Goal: Transaction & Acquisition: Book appointment/travel/reservation

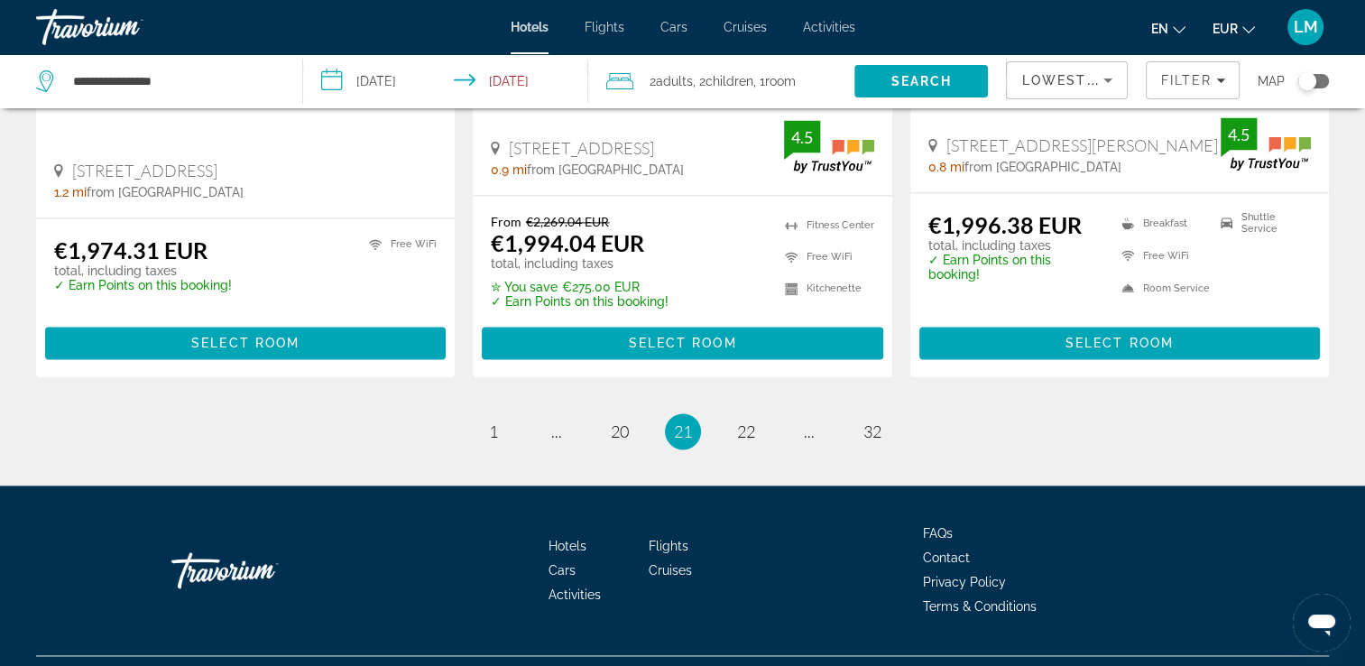
scroll to position [2445, 0]
click at [624, 421] on span "20" at bounding box center [620, 431] width 18 height 20
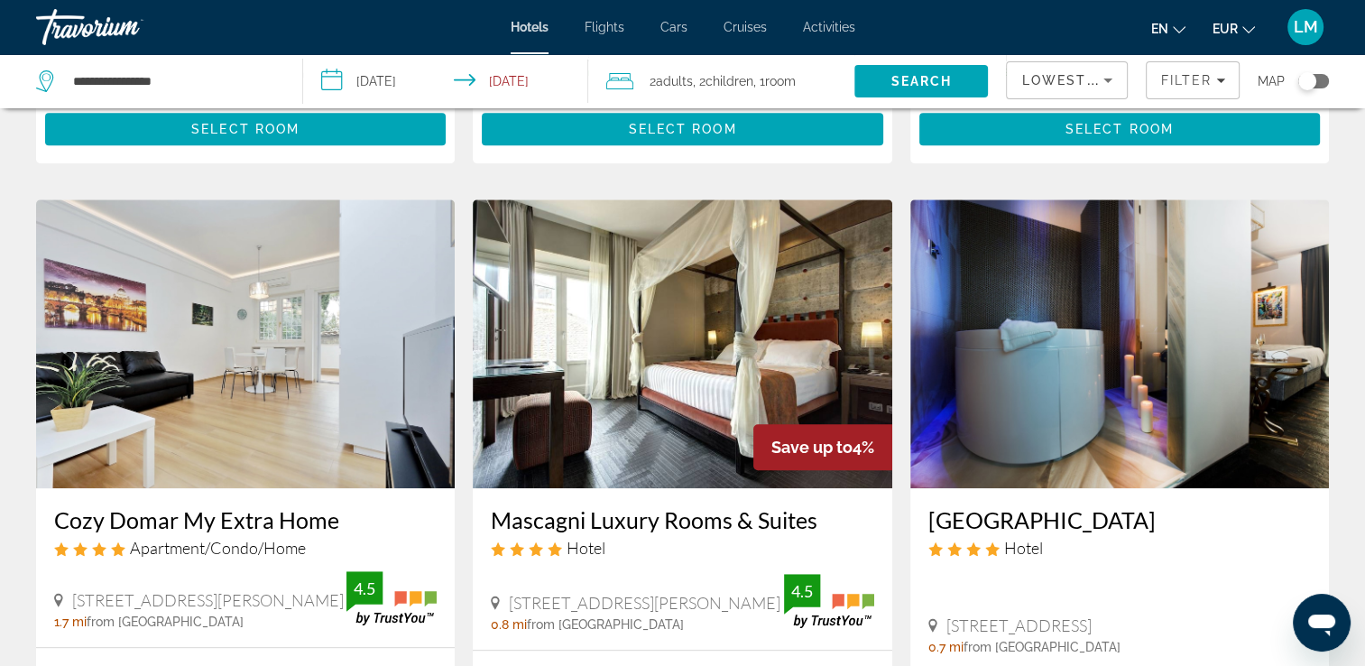
scroll to position [1444, 0]
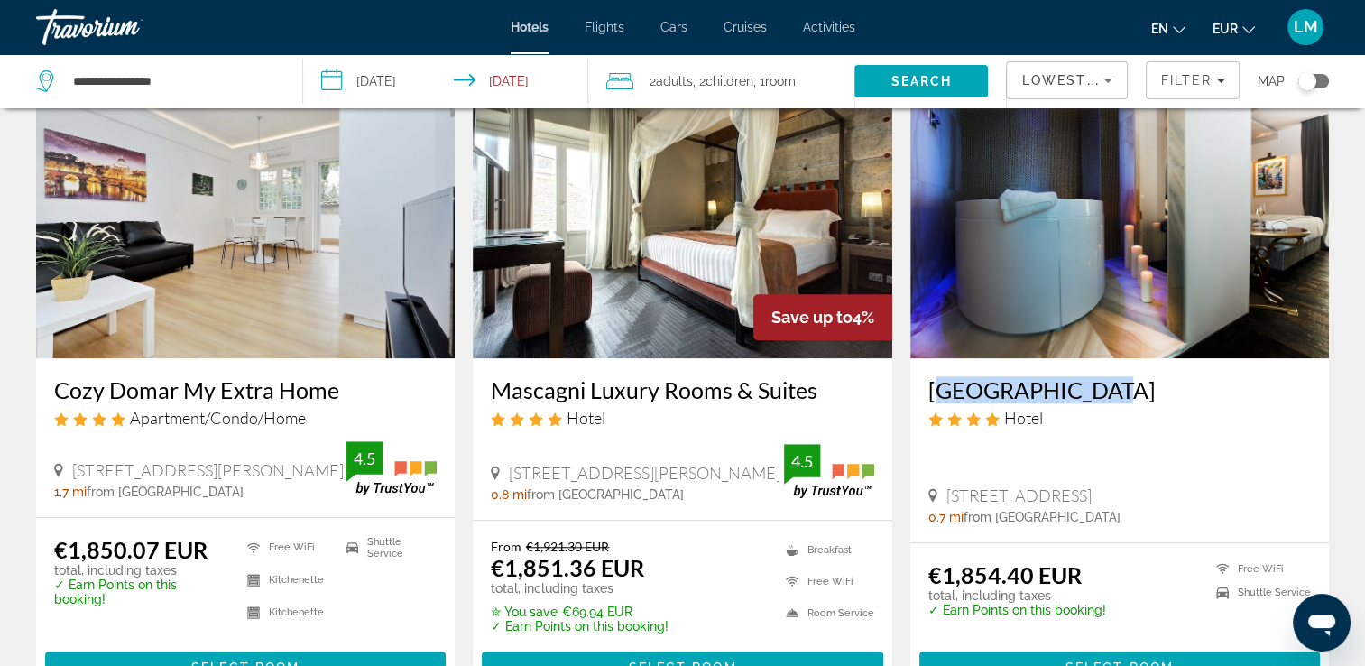
drag, startPoint x: 922, startPoint y: 394, endPoint x: 1094, endPoint y: 383, distance: 171.8
click at [1094, 383] on div "[GEOGRAPHIC_DATA] Hotel [STREET_ADDRESS], [GEOGRAPHIC_DATA] 0.7 mi from [GEOGRA…" at bounding box center [1119, 449] width 419 height 183
drag, startPoint x: 1094, startPoint y: 383, endPoint x: 1056, endPoint y: 397, distance: 40.2
copy h3 "[GEOGRAPHIC_DATA]"
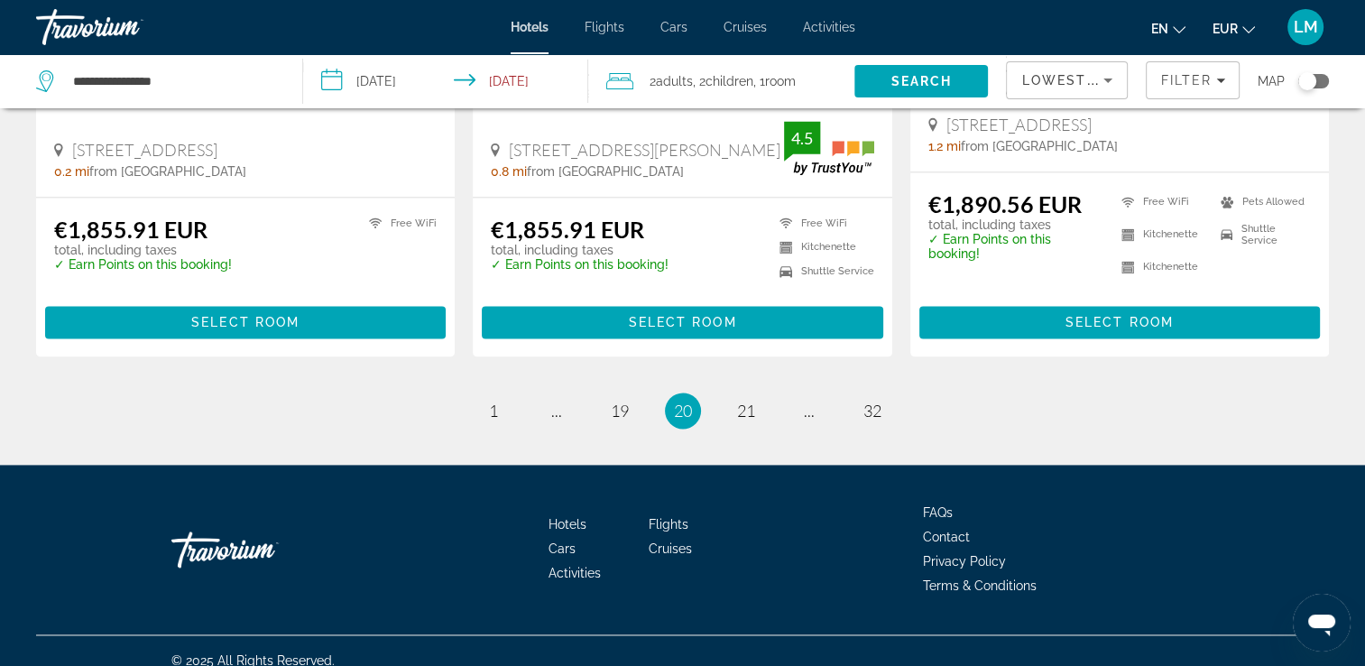
scroll to position [2458, 0]
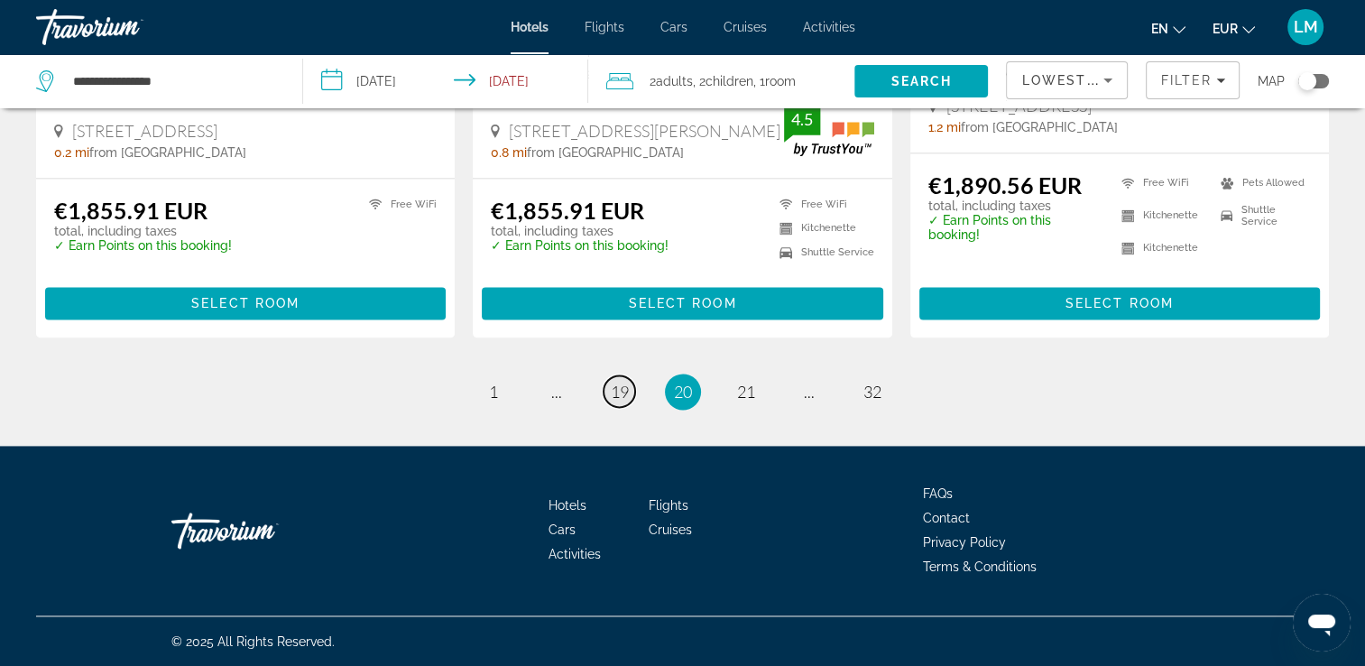
click at [624, 393] on span "19" at bounding box center [620, 392] width 18 height 20
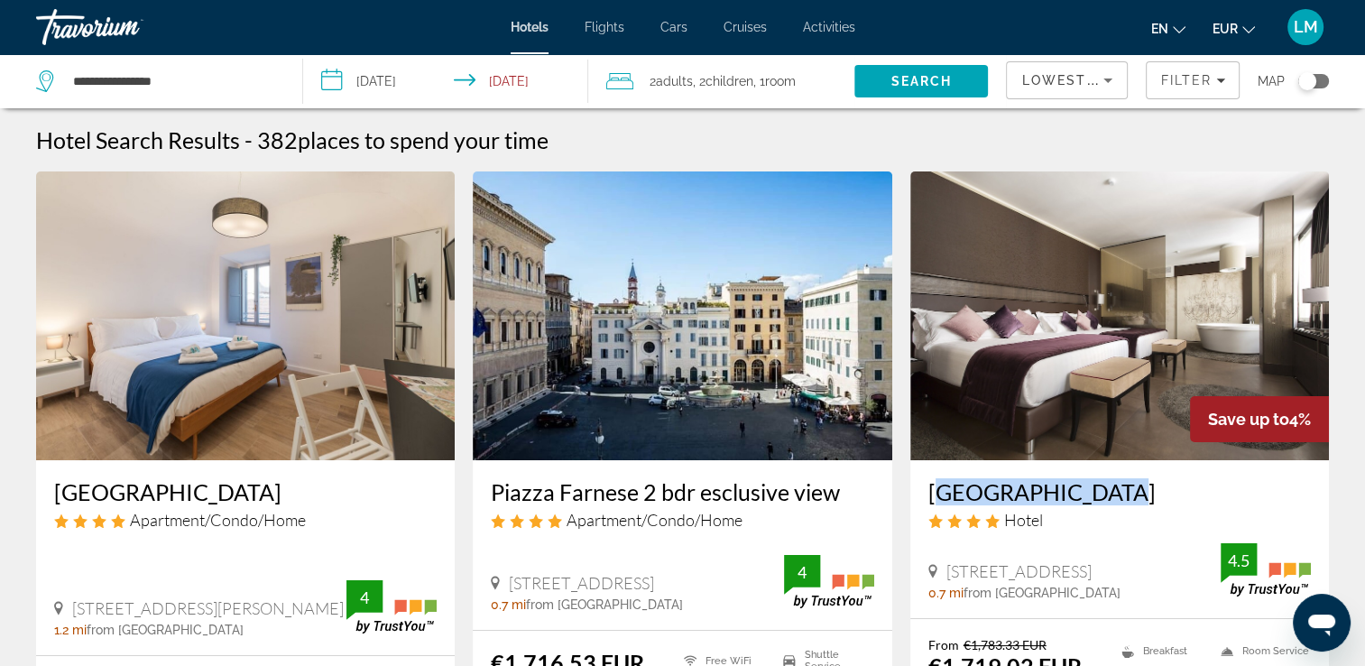
drag, startPoint x: 968, startPoint y: 492, endPoint x: 1104, endPoint y: 493, distance: 135.4
click at [1104, 493] on div "[GEOGRAPHIC_DATA] Hotel [GEOGRAPHIC_DATA], [GEOGRAPHIC_DATA] 0.7 mi from [GEOGR…" at bounding box center [1119, 539] width 419 height 158
drag, startPoint x: 1104, startPoint y: 493, endPoint x: 1075, endPoint y: 485, distance: 29.8
copy h3 "[GEOGRAPHIC_DATA]"
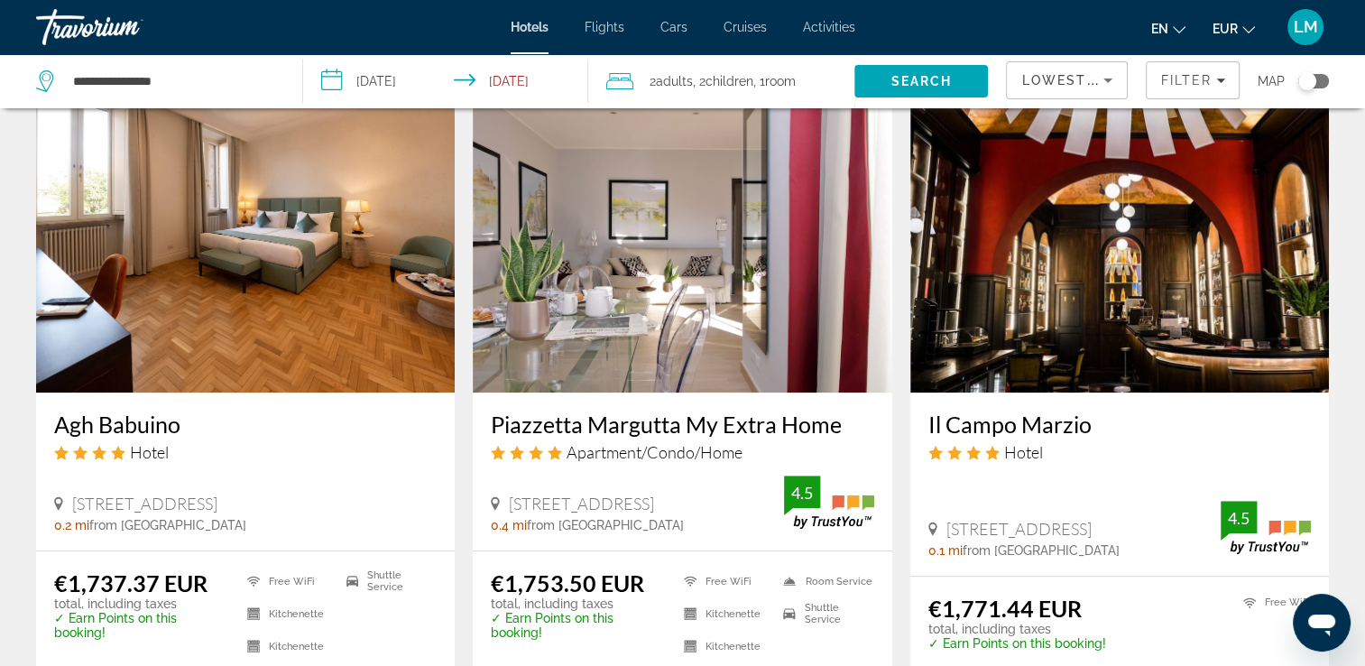
scroll to position [1444, 0]
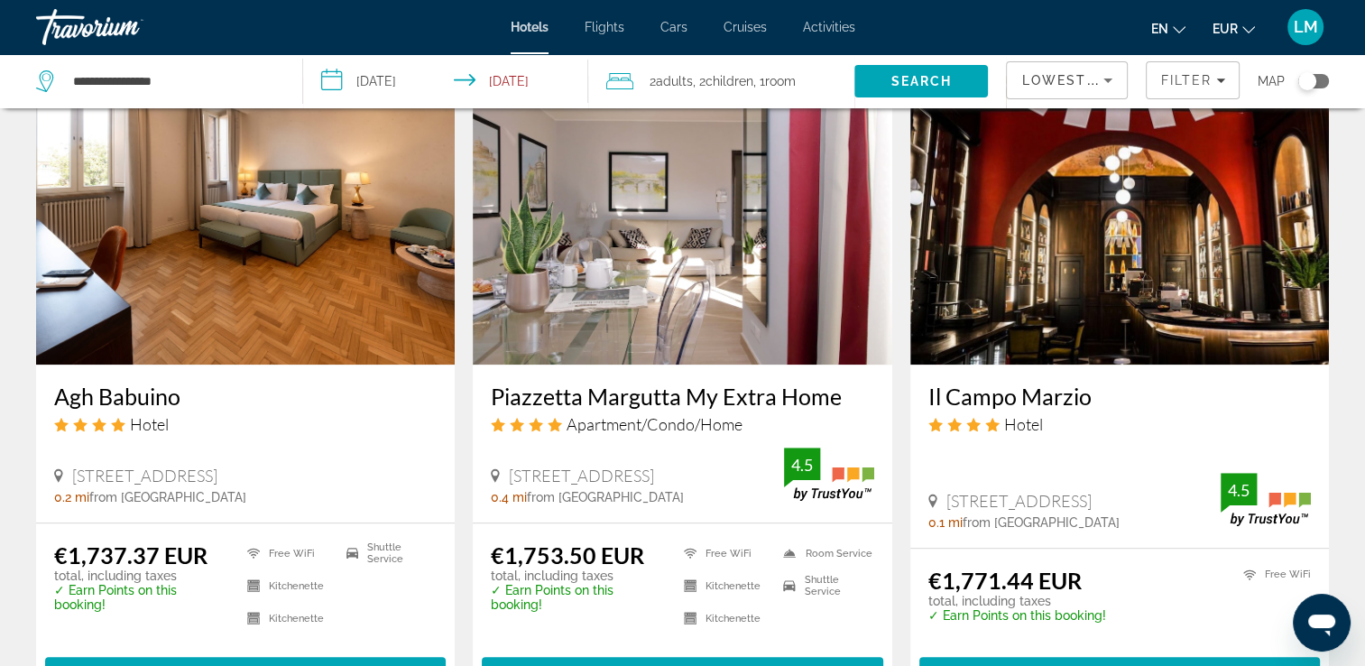
drag, startPoint x: 917, startPoint y: 396, endPoint x: 1104, endPoint y: 398, distance: 187.7
click at [1104, 398] on div "Il Campo Marzio Hotel [STREET_ADDRESS] 0.1 mi from [GEOGRAPHIC_DATA] from hotel…" at bounding box center [1119, 456] width 419 height 183
drag, startPoint x: 1104, startPoint y: 398, endPoint x: 1073, endPoint y: 395, distance: 31.7
copy h3 "Il Campo Marzio"
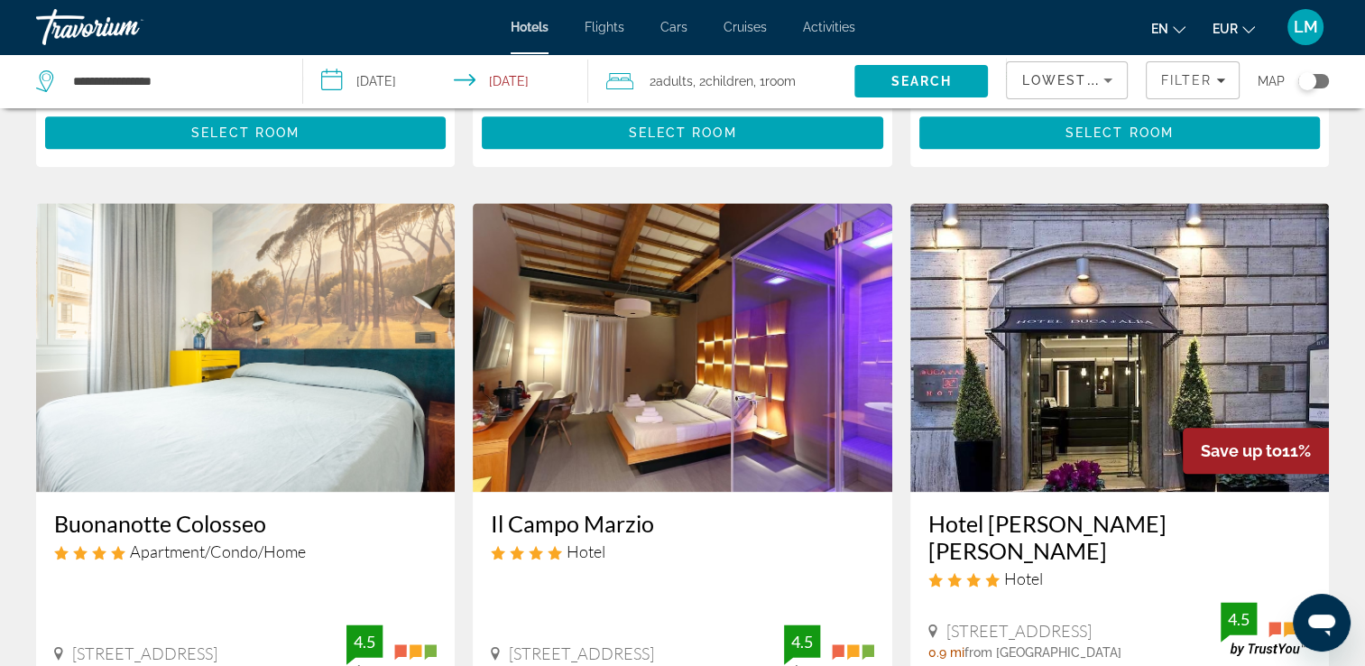
scroll to position [2075, 0]
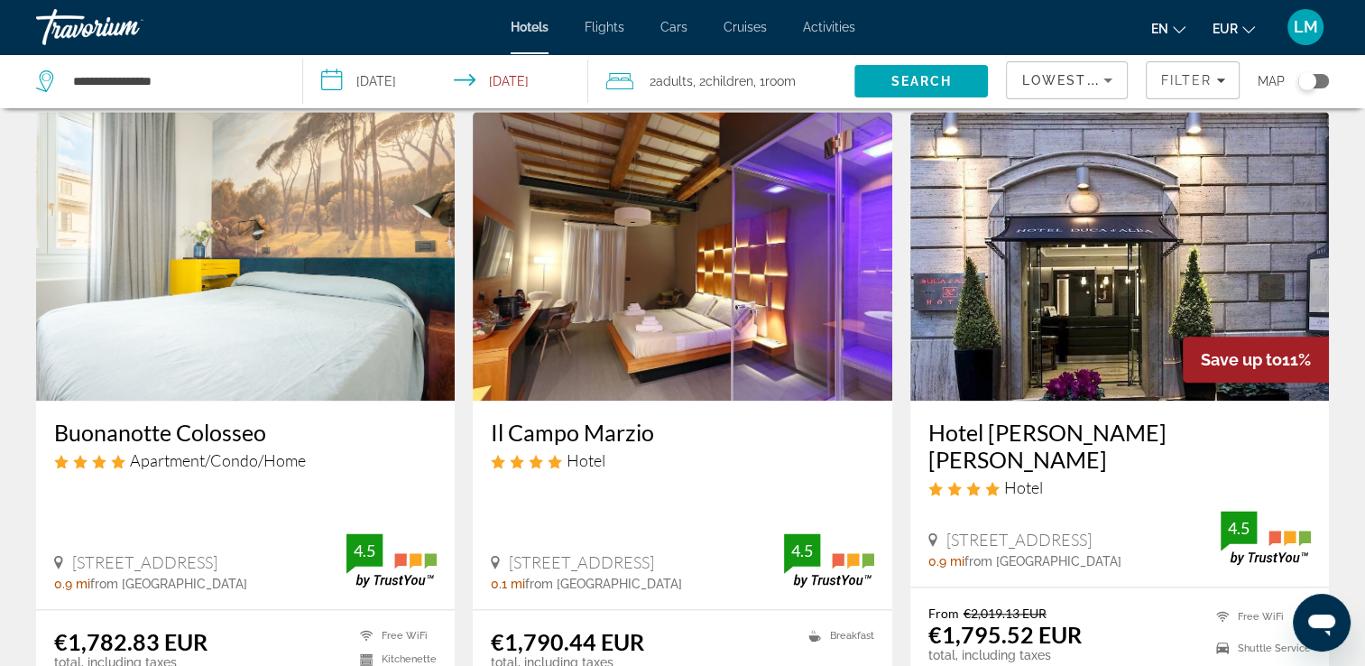
drag, startPoint x: 48, startPoint y: 435, endPoint x: 271, endPoint y: 442, distance: 223.0
click at [271, 442] on div "Buonanotte Colosseo Apartment/Condo/Home [STREET_ADDRESS] 0.9 mi from [GEOGRAPH…" at bounding box center [245, 505] width 419 height 208
drag, startPoint x: 271, startPoint y: 442, endPoint x: 231, endPoint y: 439, distance: 39.9
copy h3 "Buonanotte Colosseo"
drag, startPoint x: 919, startPoint y: 428, endPoint x: 1108, endPoint y: 438, distance: 189.7
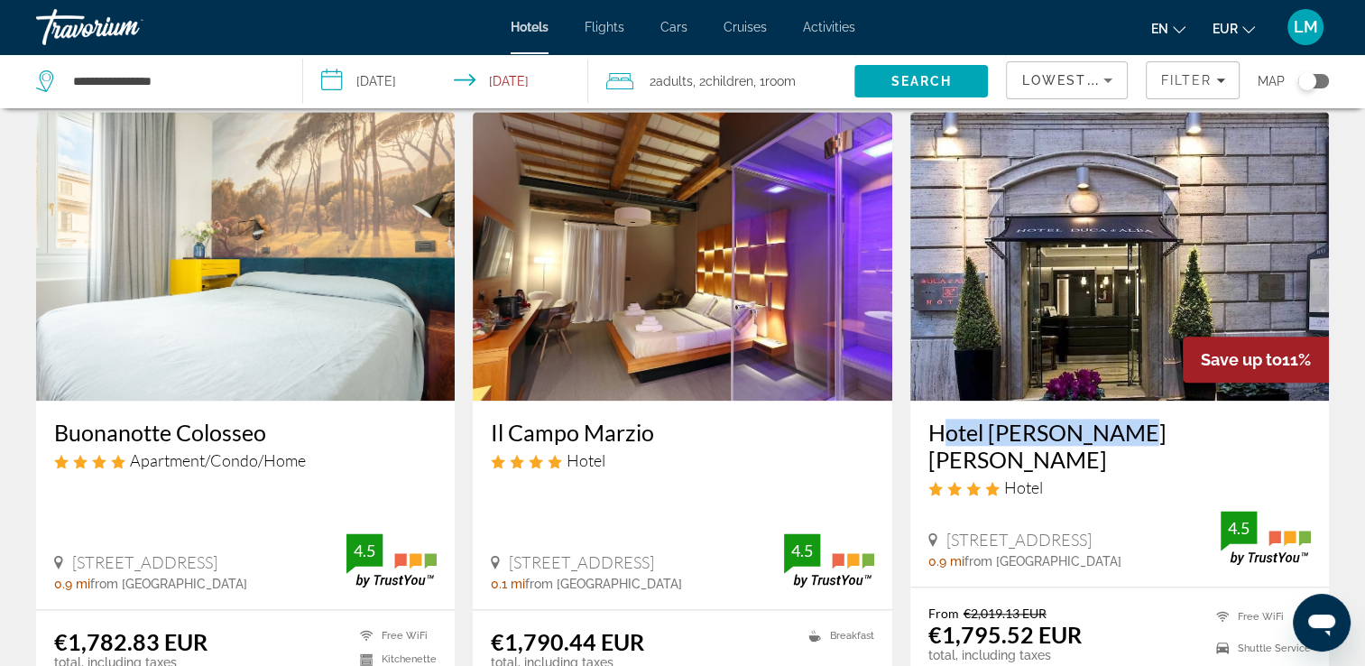
click at [1108, 438] on div "Hotel [PERSON_NAME] [PERSON_NAME] Hotel [STREET_ADDRESS] 0.9 mi from [GEOGRAPHI…" at bounding box center [1119, 493] width 419 height 185
drag, startPoint x: 1108, startPoint y: 438, endPoint x: 1083, endPoint y: 433, distance: 25.7
copy h3 "Hotel [PERSON_NAME] [PERSON_NAME]"
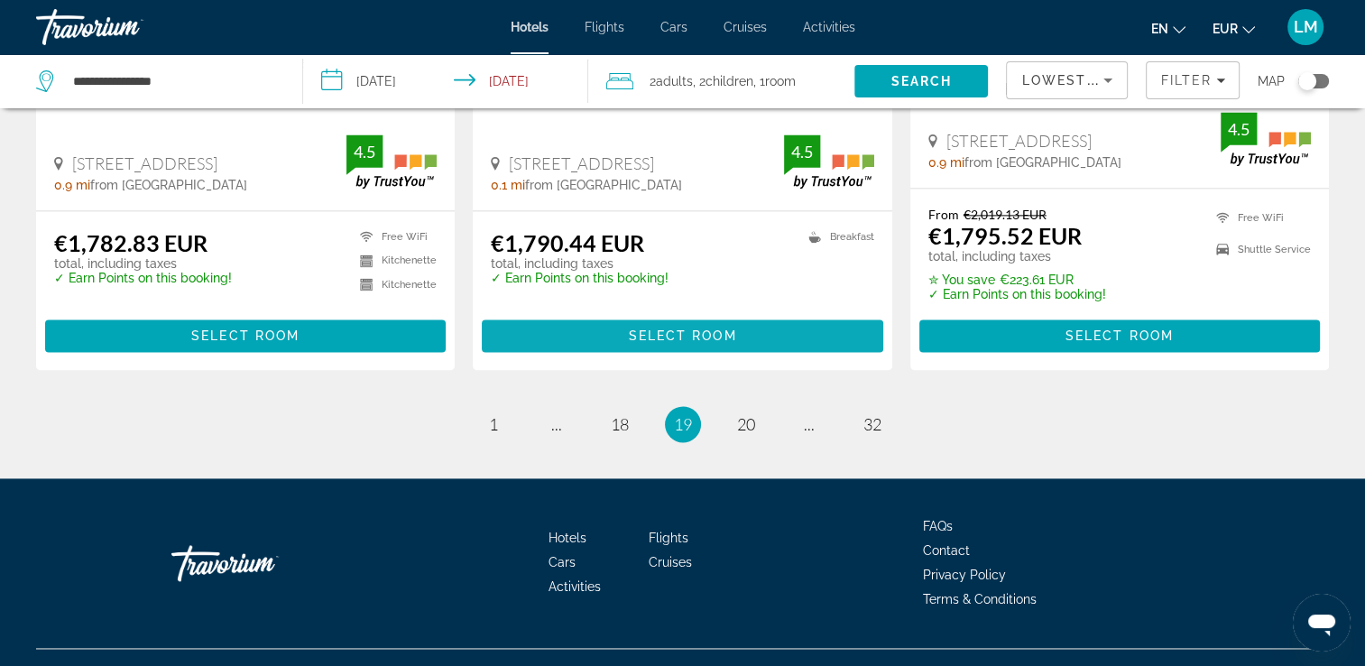
scroll to position [2480, 0]
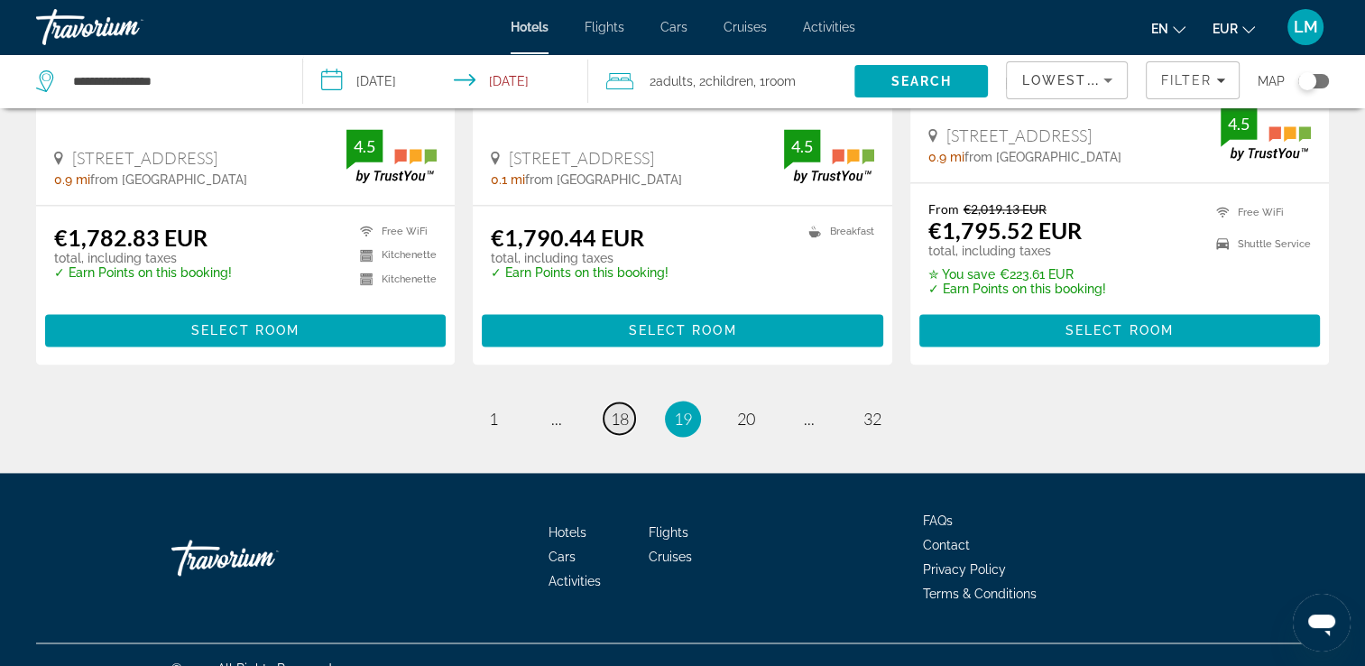
click at [624, 409] on span "18" at bounding box center [620, 419] width 18 height 20
